Goal: Transaction & Acquisition: Download file/media

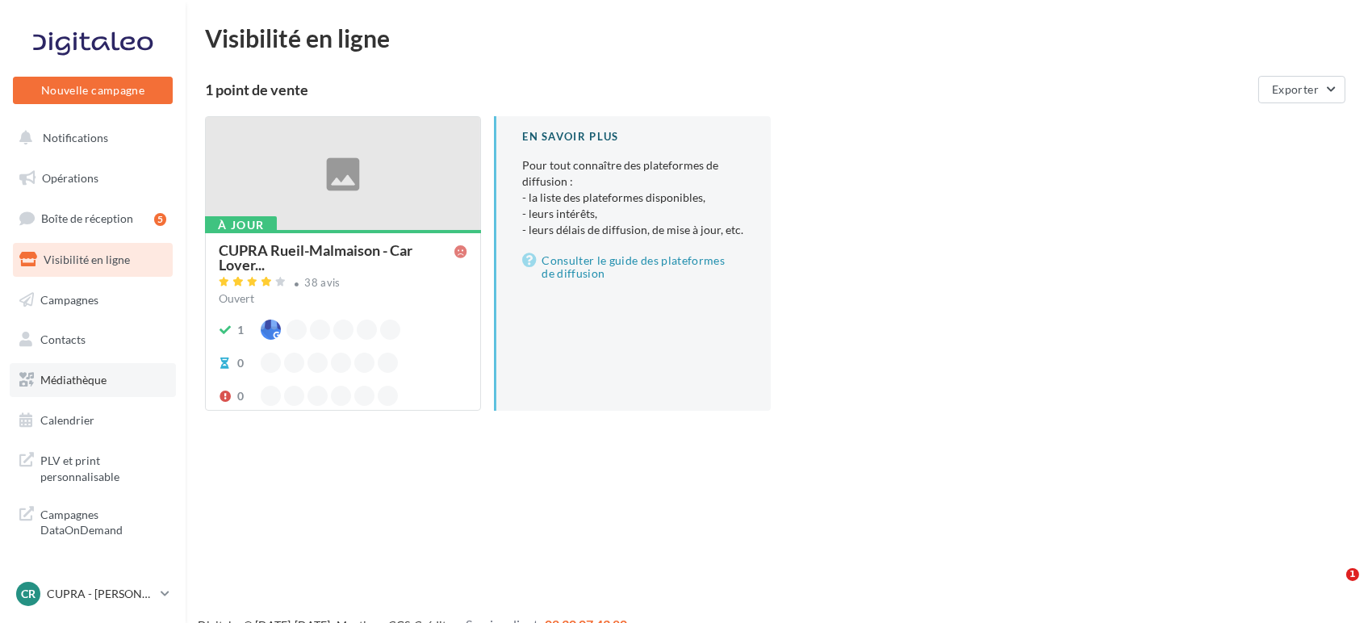
click at [84, 384] on span "Médiathèque" at bounding box center [73, 380] width 66 height 14
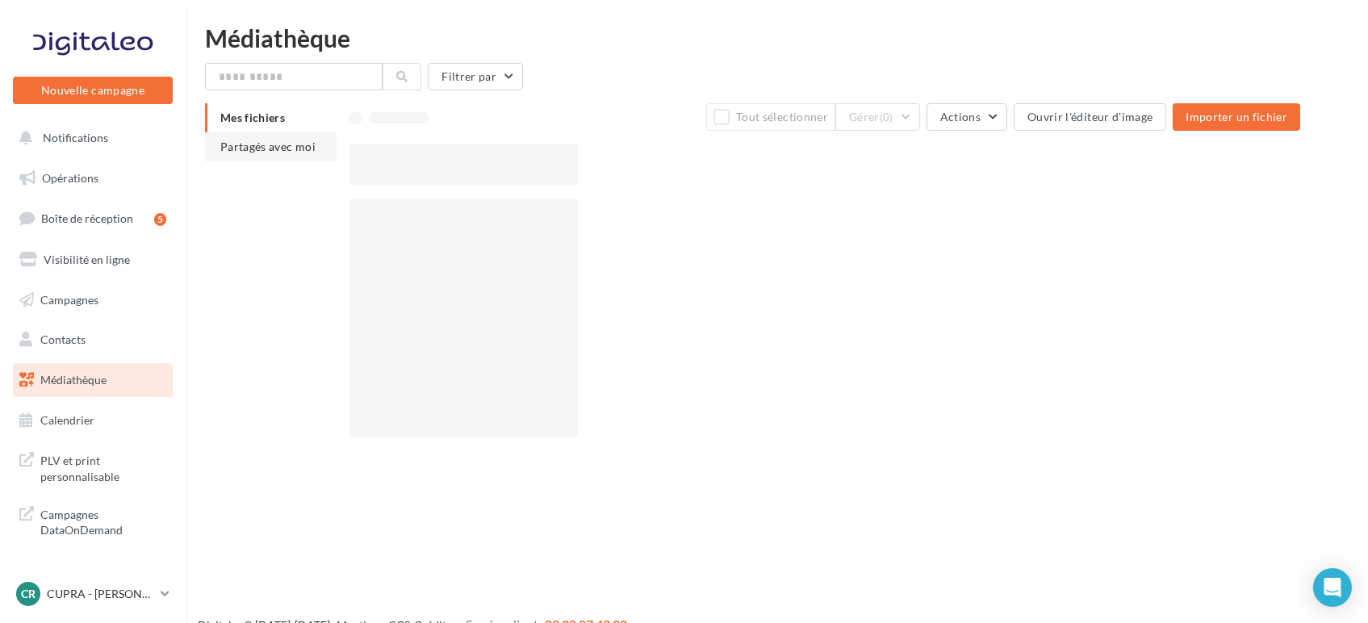
click at [262, 141] on span "Partagés avec moi" at bounding box center [267, 147] width 95 height 14
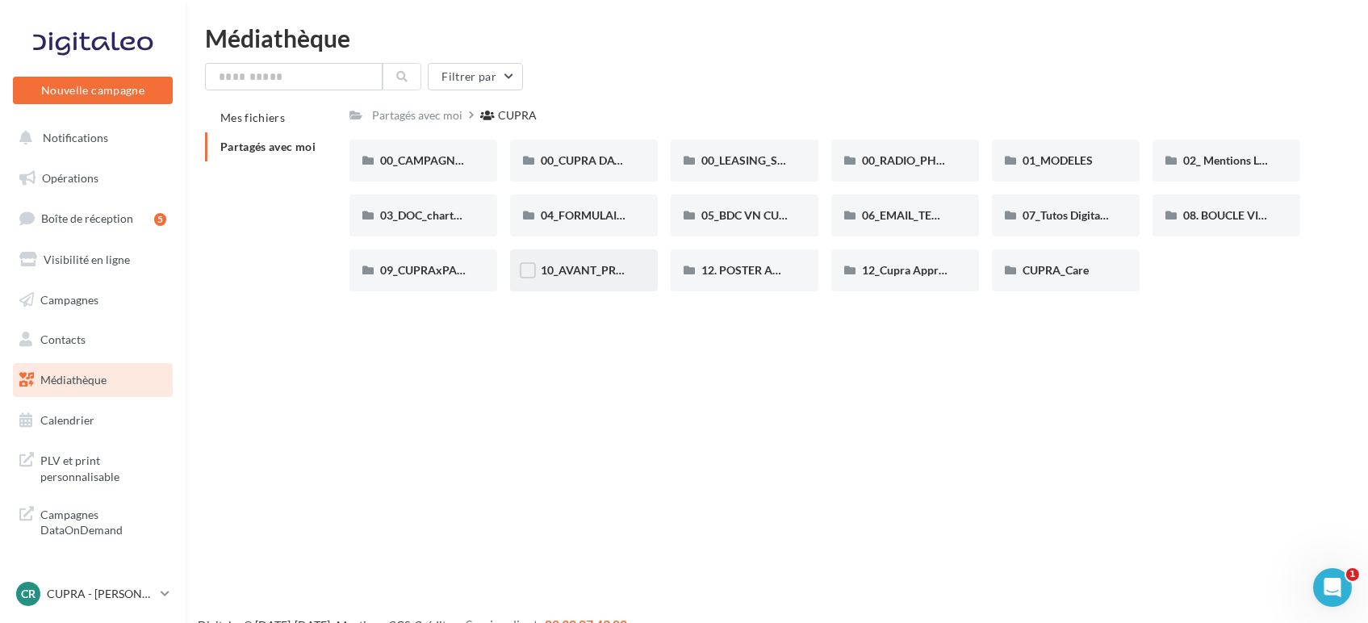
click at [591, 285] on div "10_AVANT_PREMIÈRES_CUPRA (VENTES PRIVEES)" at bounding box center [584, 270] width 148 height 42
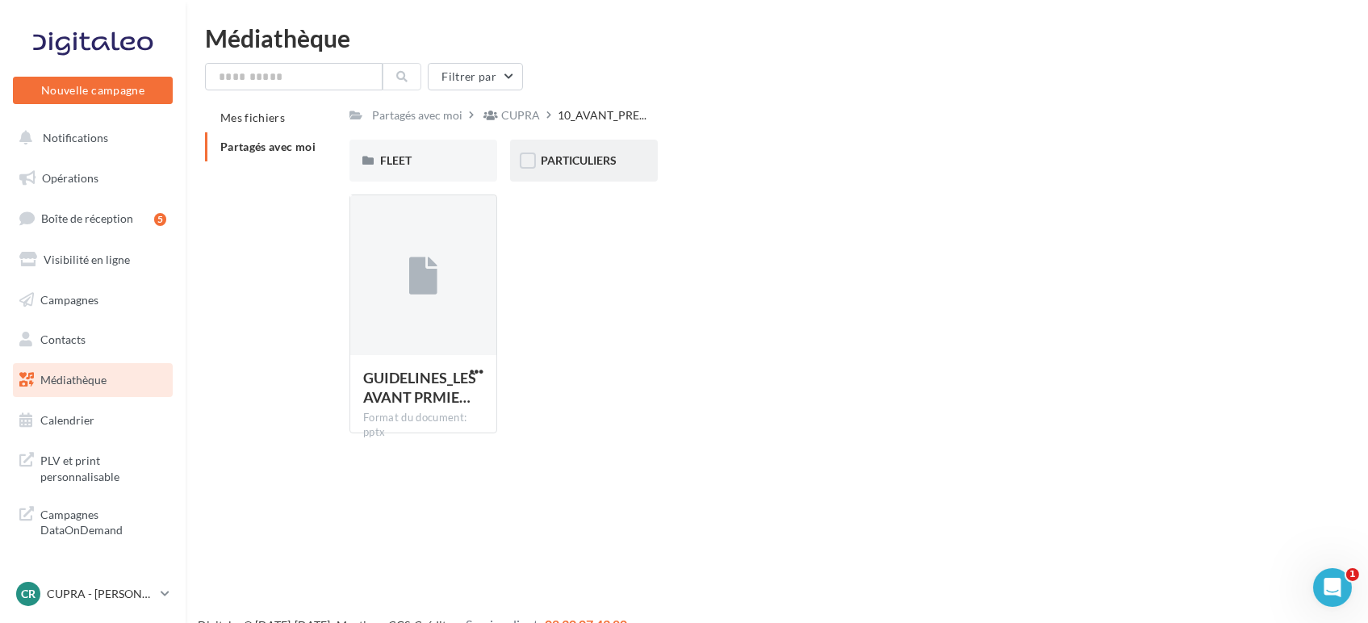
click at [551, 172] on div "PARTICULIERS" at bounding box center [584, 161] width 148 height 42
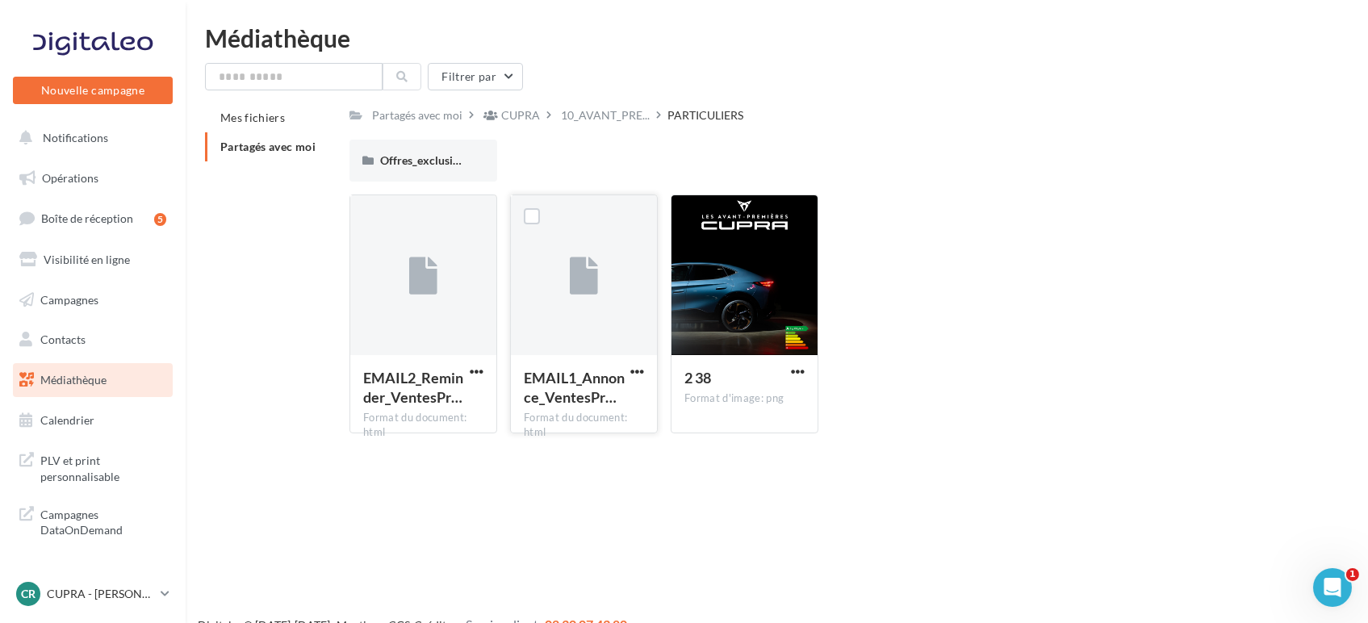
click at [629, 376] on button "button" at bounding box center [637, 373] width 20 height 16
click at [576, 405] on button "Télécharger" at bounding box center [566, 404] width 161 height 42
